Goal: Task Accomplishment & Management: Use online tool/utility

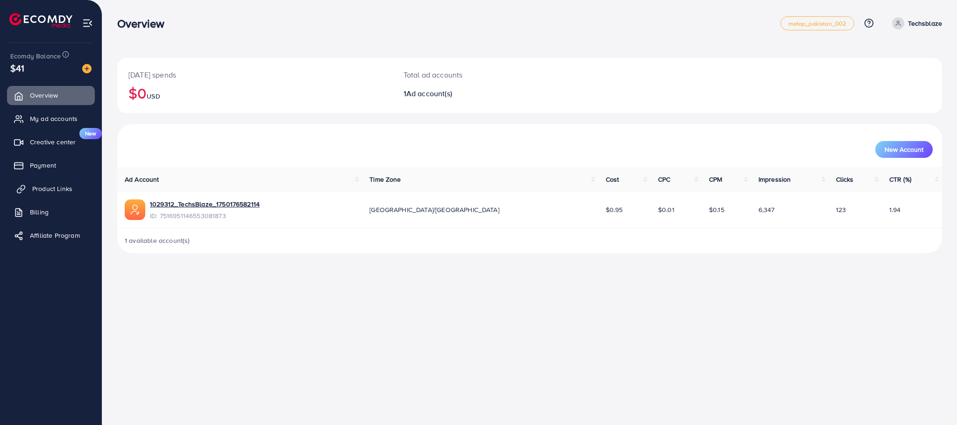
click at [73, 190] on link "Product Links" at bounding box center [51, 188] width 88 height 19
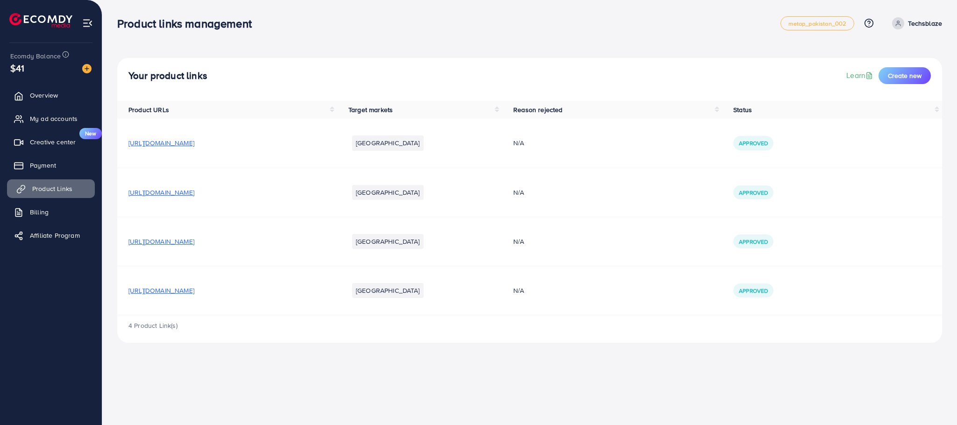
click at [66, 190] on span "Product Links" at bounding box center [52, 188] width 40 height 9
click at [194, 293] on span "[URL][DOMAIN_NAME]" at bounding box center [161, 290] width 66 height 9
click at [194, 240] on span "[URL][DOMAIN_NAME]" at bounding box center [161, 241] width 66 height 9
click at [194, 193] on span "[URL][DOMAIN_NAME]" at bounding box center [161, 192] width 66 height 9
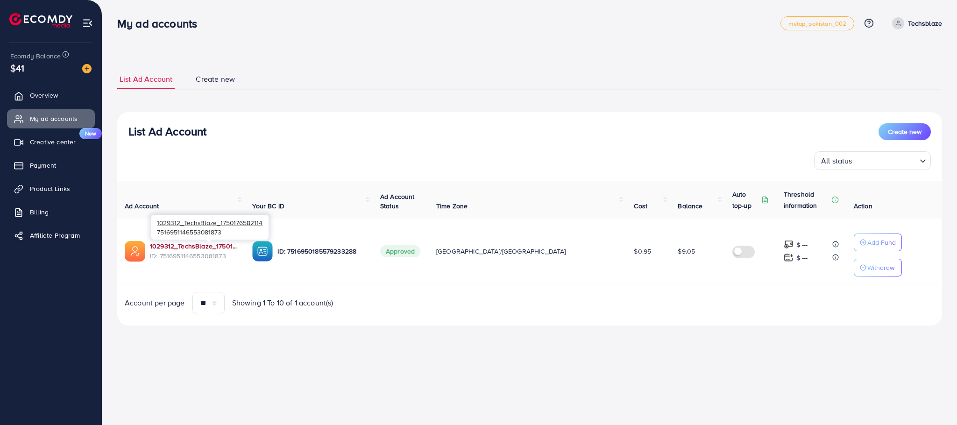
click at [203, 248] on link "1029312_TechsBlaze_1750176582114" at bounding box center [193, 245] width 87 height 9
click at [60, 185] on span "Product Links" at bounding box center [52, 188] width 40 height 9
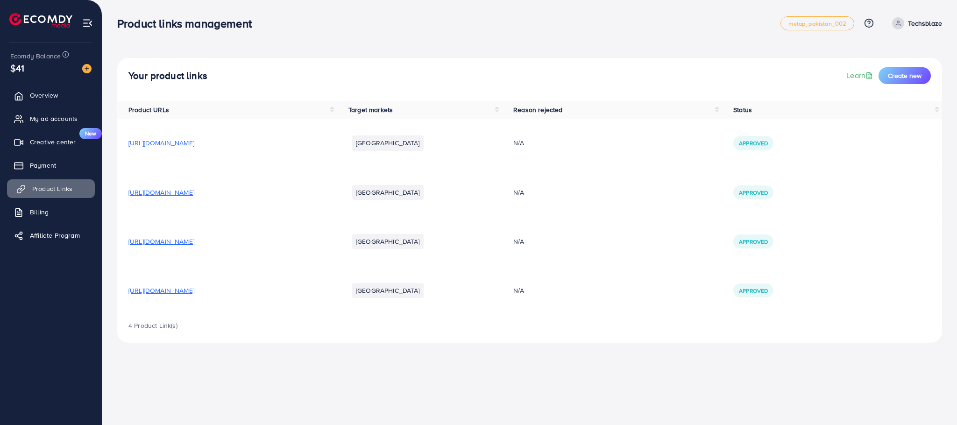
click at [59, 185] on span "Product Links" at bounding box center [52, 188] width 40 height 9
click at [194, 141] on span "[URL][DOMAIN_NAME]" at bounding box center [161, 142] width 66 height 9
click at [925, 75] on button "Create new" at bounding box center [904, 75] width 52 height 17
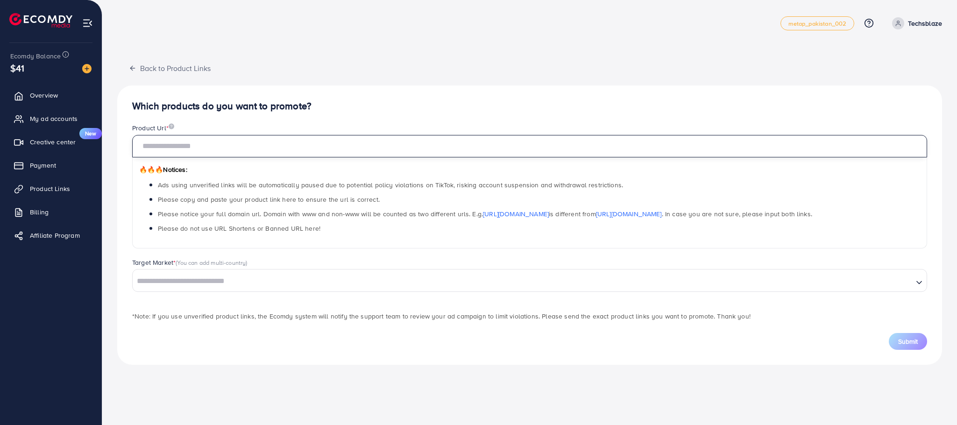
click at [274, 154] on input "text" at bounding box center [529, 146] width 795 height 22
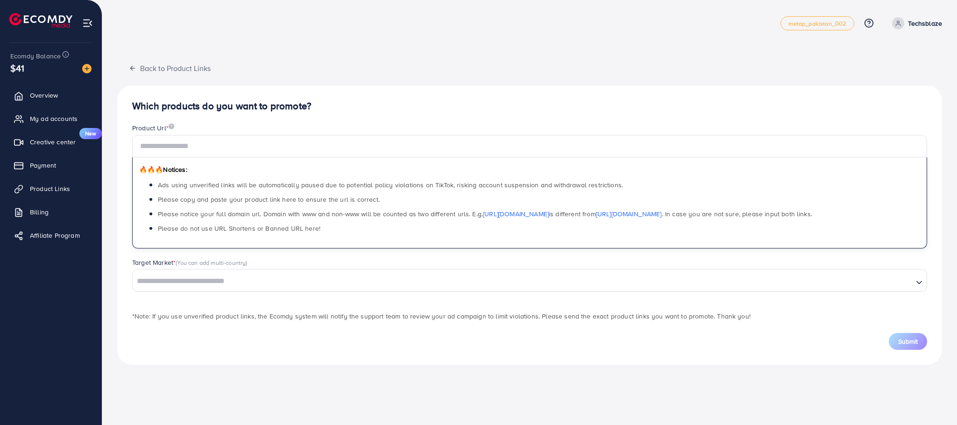
click at [169, 283] on div "Search for option" at bounding box center [523, 280] width 780 height 16
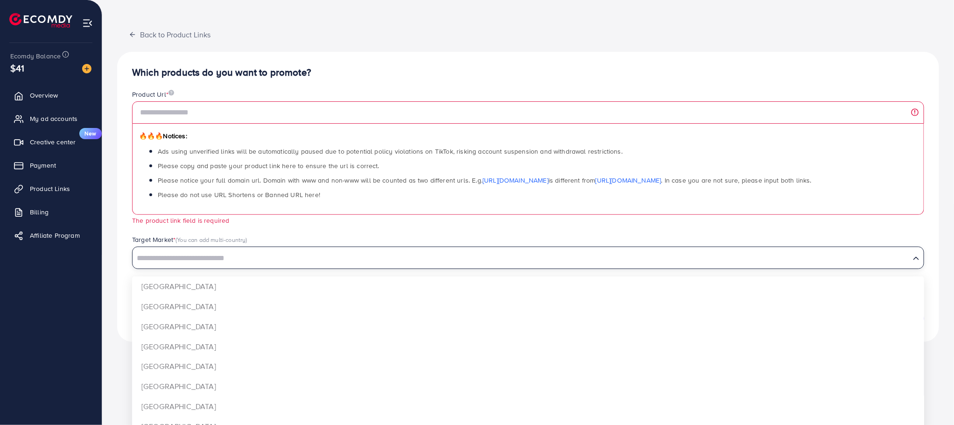
scroll to position [50, 0]
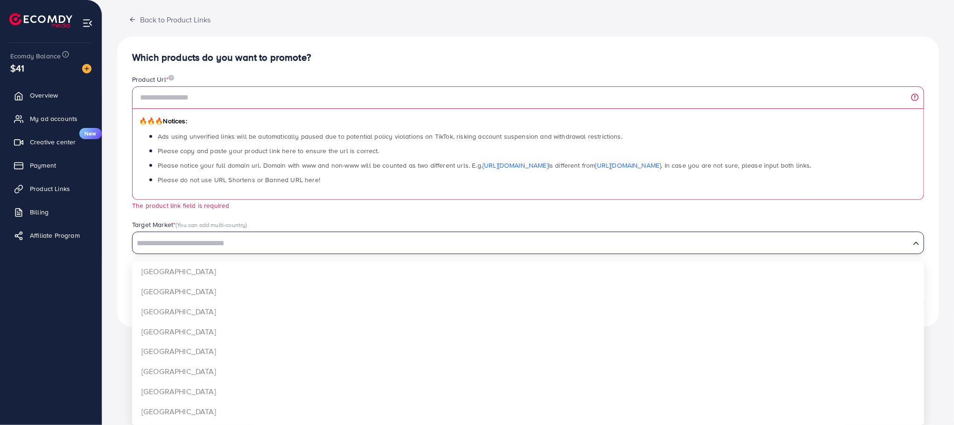
click at [125, 223] on div "Target Market * (You can add multi-country) Loading... [GEOGRAPHIC_DATA] [GEOGR…" at bounding box center [528, 237] width 807 height 34
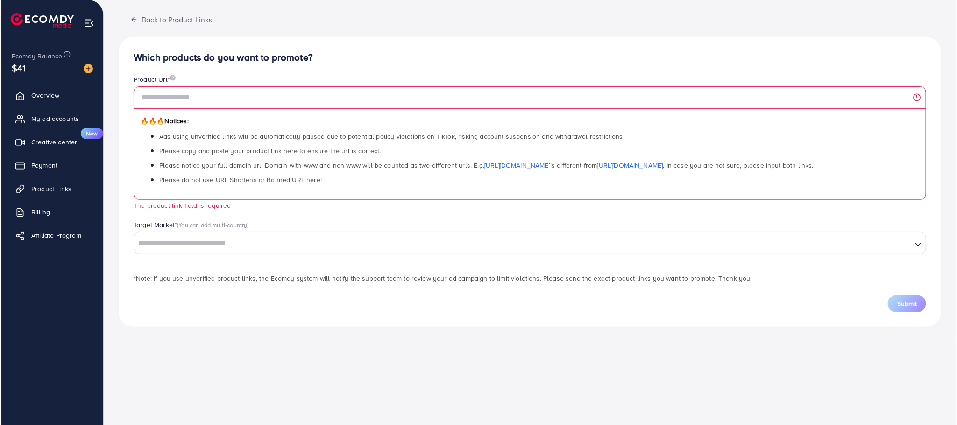
scroll to position [0, 0]
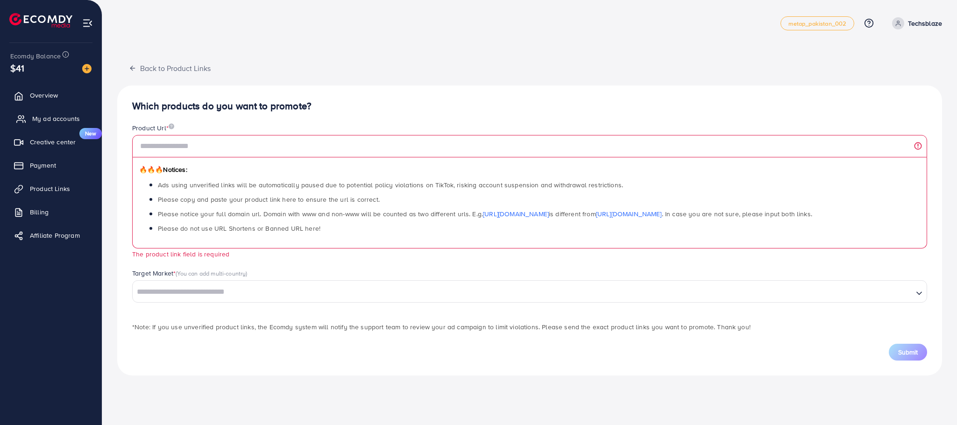
click at [66, 119] on span "My ad accounts" at bounding box center [56, 118] width 48 height 9
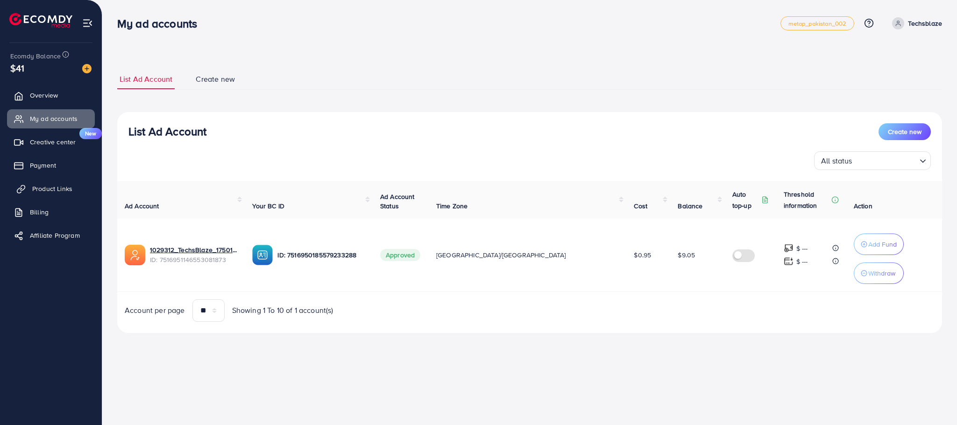
click at [38, 188] on span "Product Links" at bounding box center [52, 188] width 40 height 9
